Goal: Task Accomplishment & Management: Manage account settings

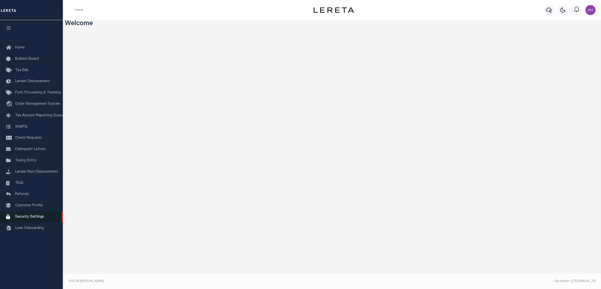
click at [30, 219] on span "Security Settings" at bounding box center [29, 217] width 29 height 4
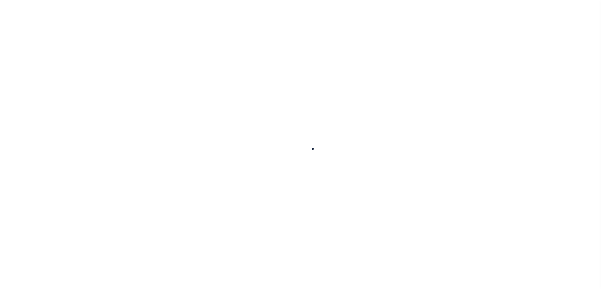
select select "100"
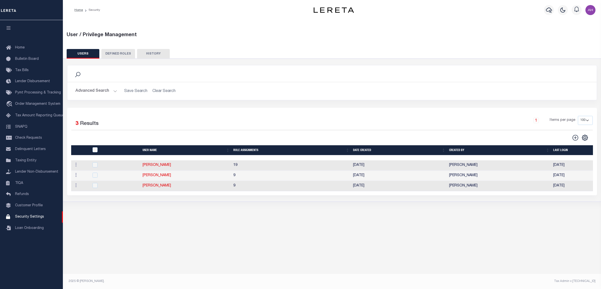
click at [95, 87] on button "Advanced Search" at bounding box center [96, 91] width 42 height 10
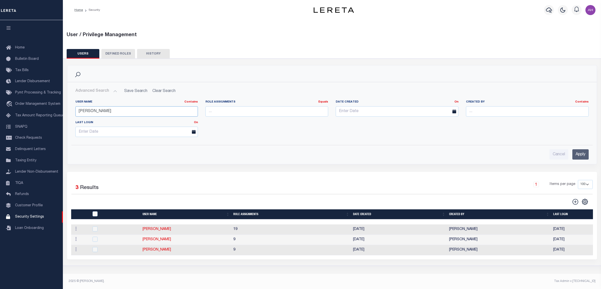
click at [102, 109] on input "garcia" at bounding box center [136, 111] width 123 height 10
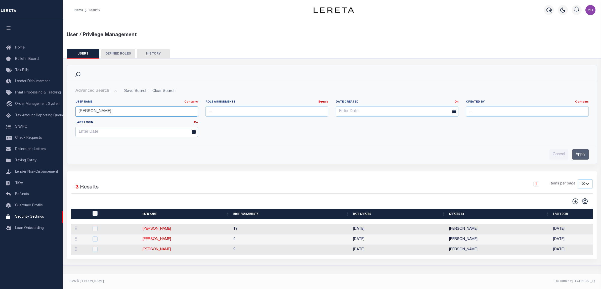
click at [102, 109] on input "garcia" at bounding box center [136, 111] width 123 height 10
type input "ahmad"
click at [578, 152] on input "Apply" at bounding box center [580, 154] width 16 height 10
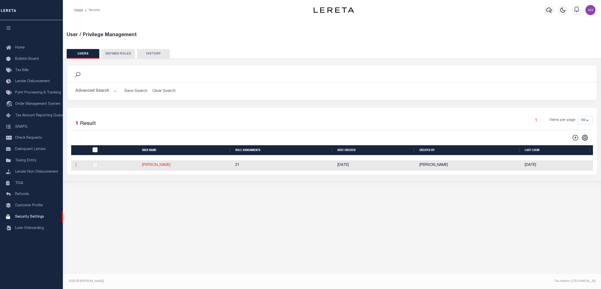
click at [152, 166] on link "Ahmad Darwish" at bounding box center [156, 165] width 28 height 4
type input "Ahmad"
type input "Darwish"
type input "Ahmad.Darwish@accumatch.com"
select select "LOC"
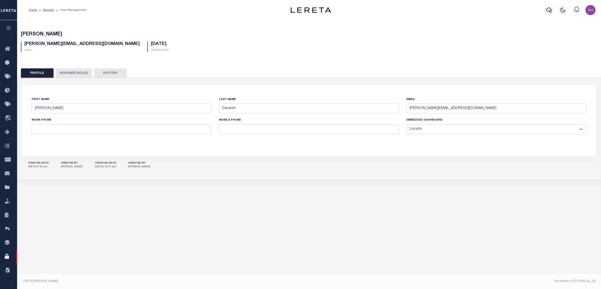
click at [72, 69] on button "Assigned Roles" at bounding box center [74, 73] width 36 height 10
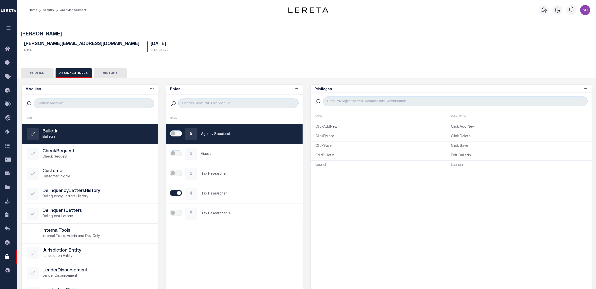
click at [38, 73] on button "Profile" at bounding box center [37, 73] width 33 height 10
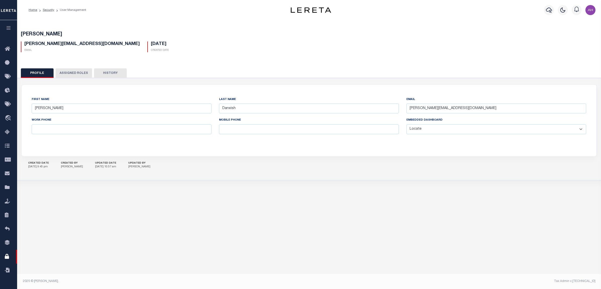
click at [448, 130] on select "General Locate Escrow Services AI Payment Verification Customer Service" at bounding box center [496, 129] width 180 height 10
click at [399, 91] on div "First Name Ahmad Last Name Darwish Email Ahmad.Darwish@accumatch.com Work Phone…" at bounding box center [309, 121] width 574 height 72
click at [443, 133] on select "General Locate Escrow Services AI Payment Verification Customer Service" at bounding box center [496, 129] width 180 height 10
click at [312, 105] on input "Darwish" at bounding box center [309, 109] width 180 height 10
click at [7, 49] on icon at bounding box center [9, 49] width 8 height 6
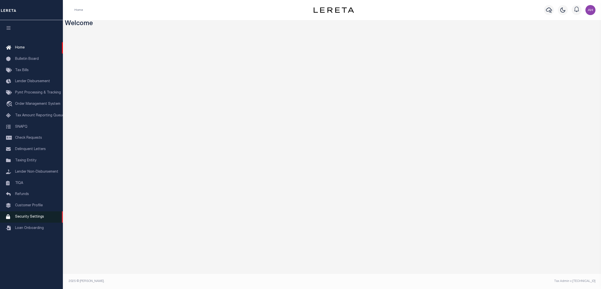
click at [36, 219] on span "Security Settings" at bounding box center [29, 217] width 29 height 4
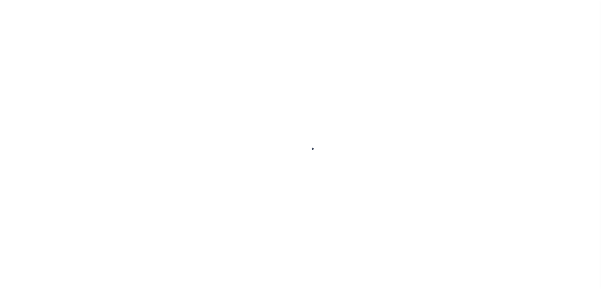
select select "100"
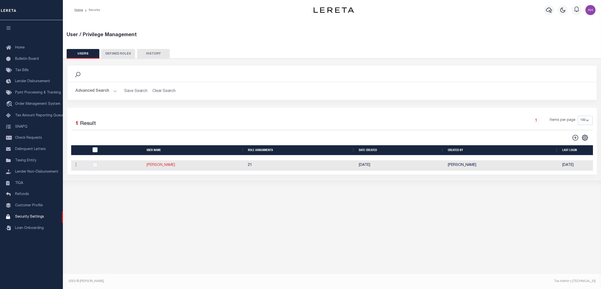
click at [164, 166] on link "Ahmad Darwish" at bounding box center [161, 165] width 28 height 4
type input "Ahmad"
type input "Darwish"
type input "Ahmad.Darwish@accumatch.com"
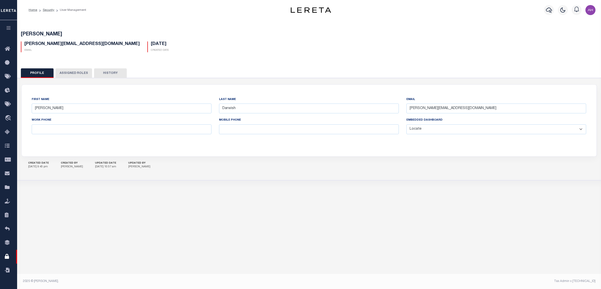
click at [464, 131] on select "General Locate Escrow Services AI Payment Verification Customer Service" at bounding box center [496, 129] width 180 height 10
select select "PVQ"
click at [406, 125] on select "General Locate Escrow Services AI Payment Verification Customer Service" at bounding box center [496, 129] width 180 height 10
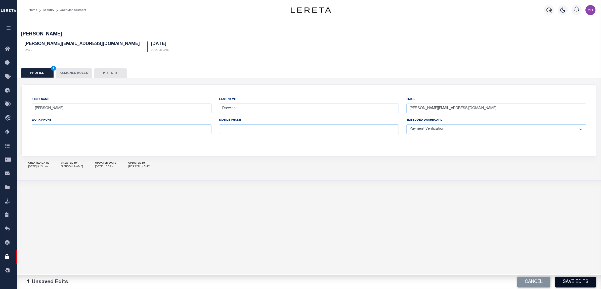
click at [572, 279] on button "Save Edits" at bounding box center [575, 282] width 41 height 11
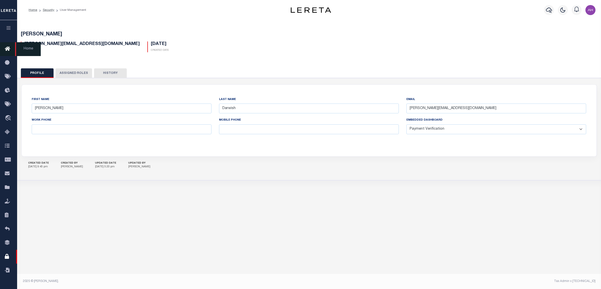
click at [11, 48] on icon at bounding box center [9, 49] width 8 height 6
